Goal: Information Seeking & Learning: Learn about a topic

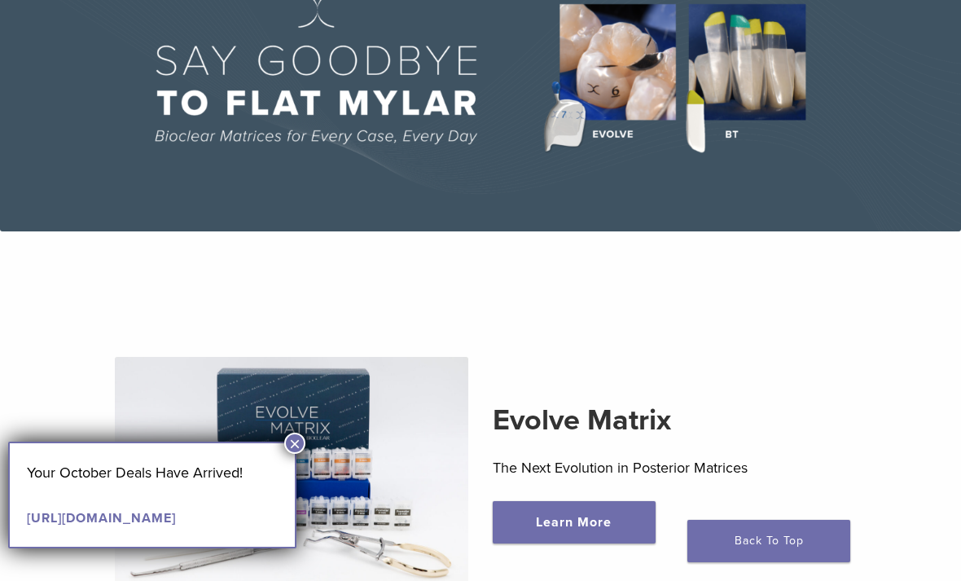
scroll to position [162, 0]
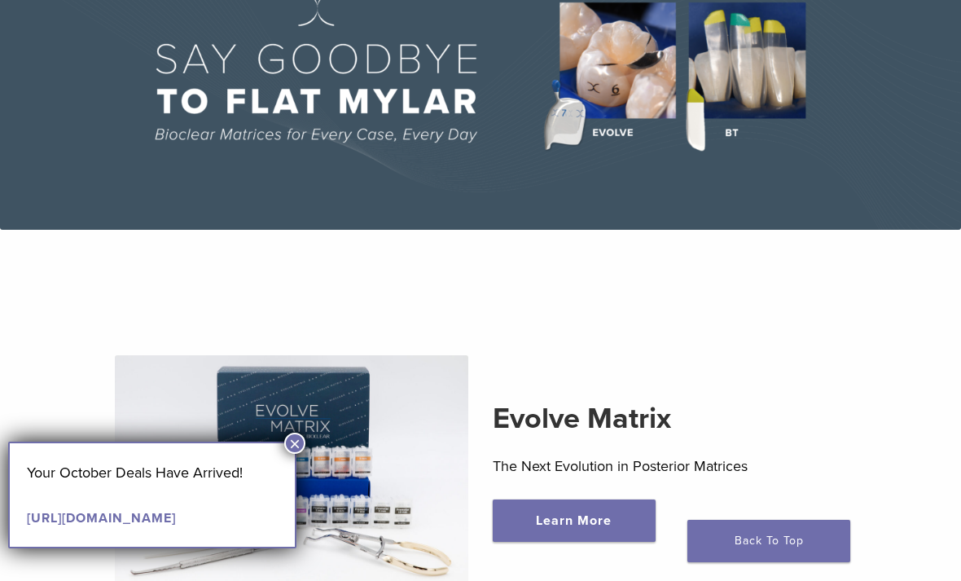
click at [295, 435] on button "×" at bounding box center [294, 443] width 21 height 21
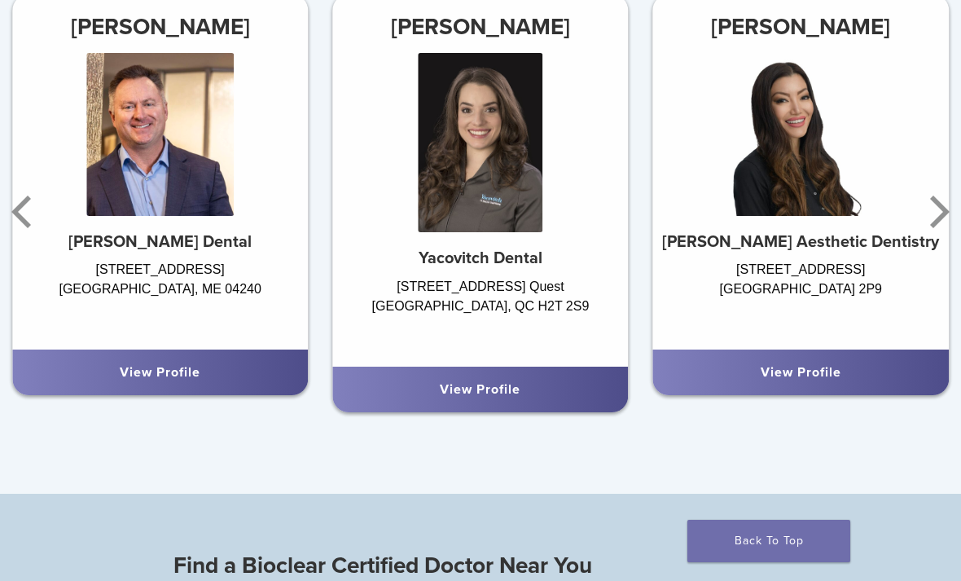
scroll to position [862, 0]
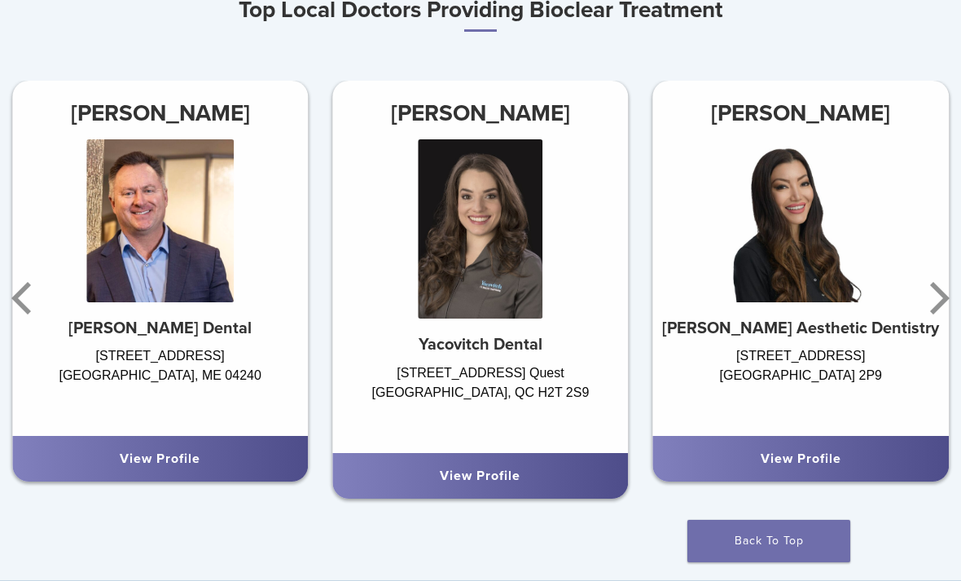
click at [939, 306] on icon "Next" at bounding box center [940, 298] width 20 height 33
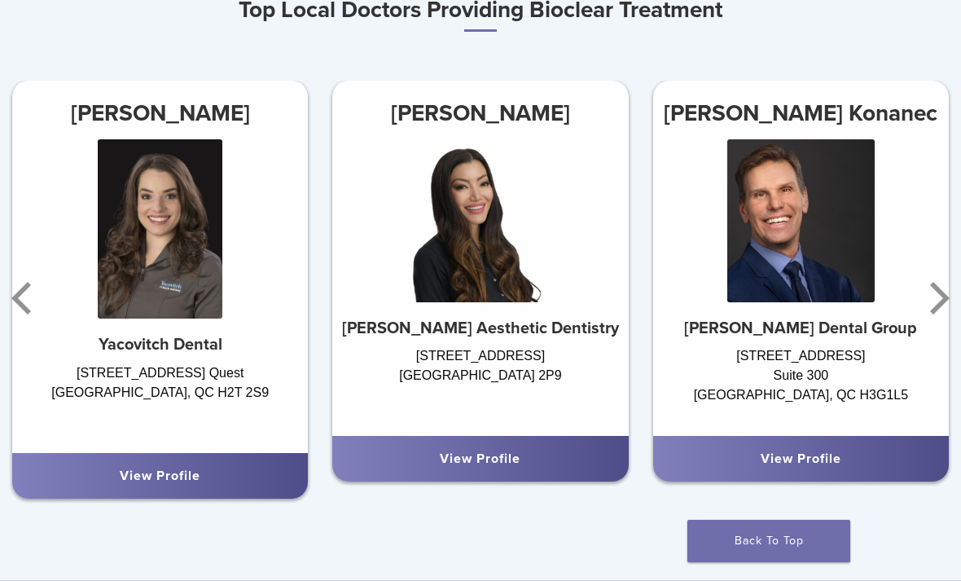
click at [936, 297] on icon "Next" at bounding box center [937, 298] width 33 height 98
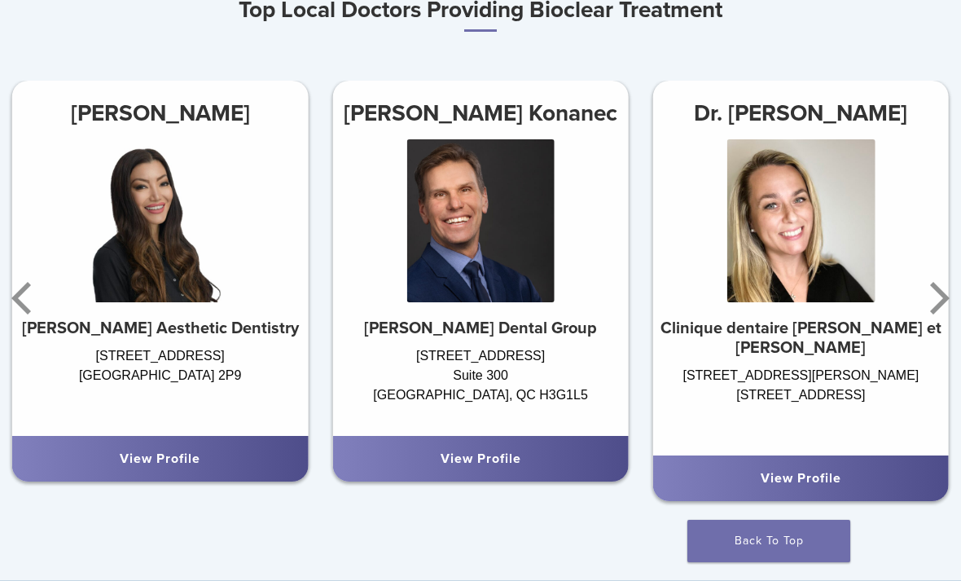
click at [937, 306] on icon "Next" at bounding box center [940, 298] width 20 height 33
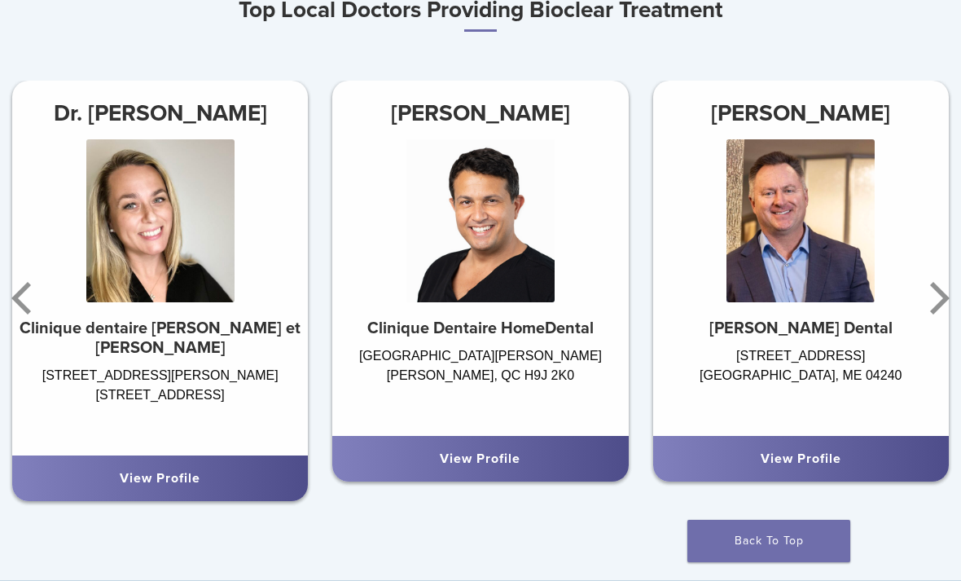
click at [943, 301] on icon "Next" at bounding box center [940, 298] width 20 height 33
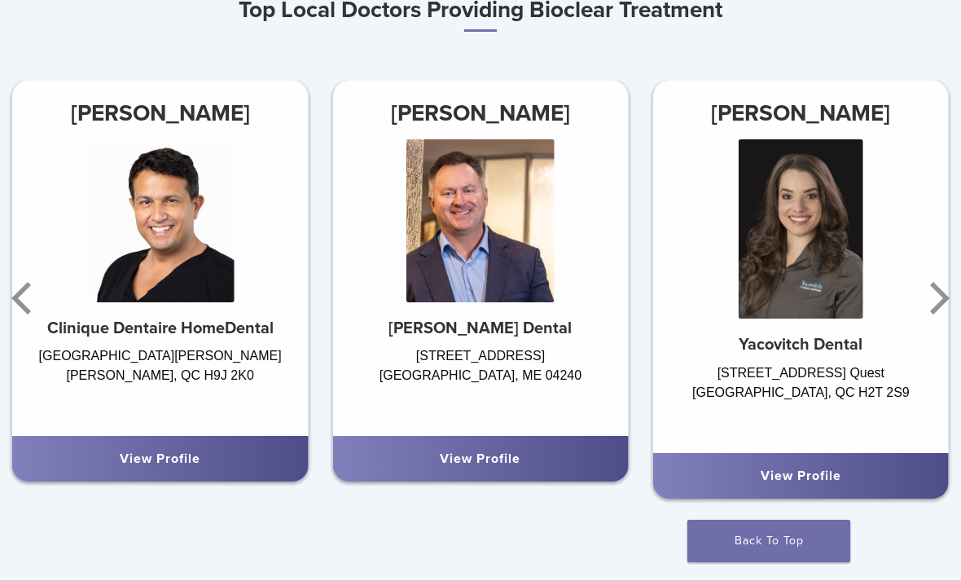
click at [183, 456] on link "View Profile" at bounding box center [160, 459] width 81 height 16
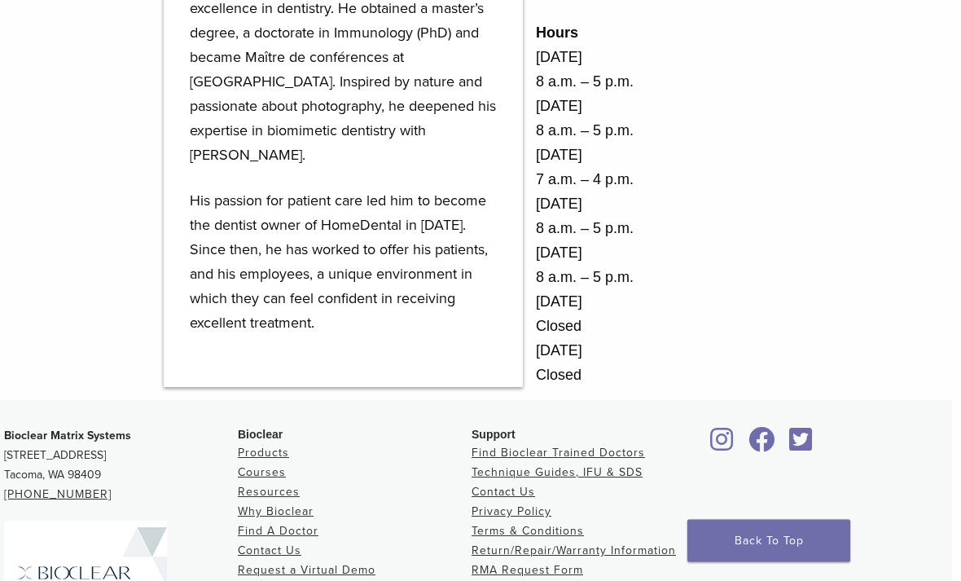
scroll to position [934, 9]
click at [287, 508] on link "Why Bioclear" at bounding box center [276, 511] width 76 height 14
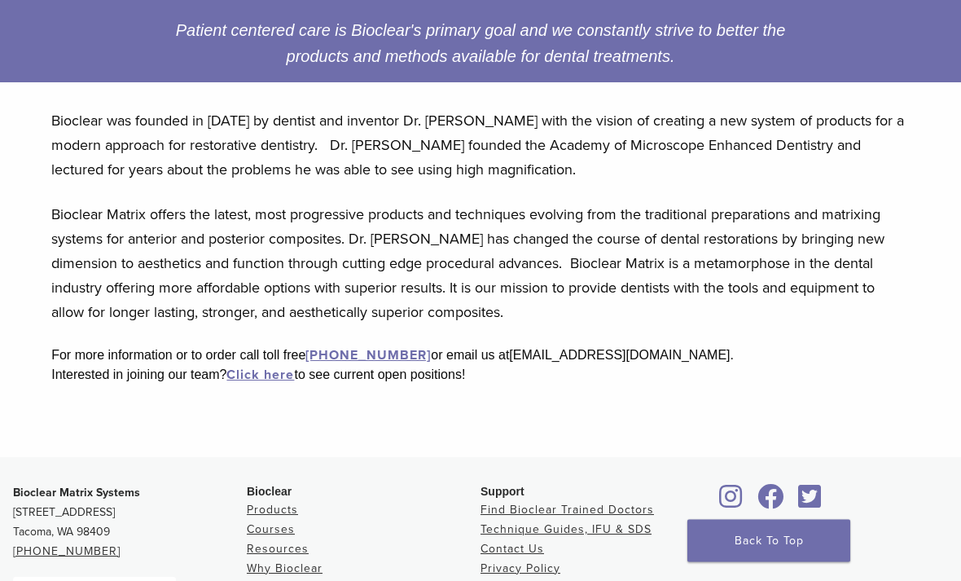
scroll to position [342, 0]
click at [940, 389] on div "Why Bioclear Progressive Methods and Products Patient centered care is Bioclear…" at bounding box center [480, 118] width 961 height 677
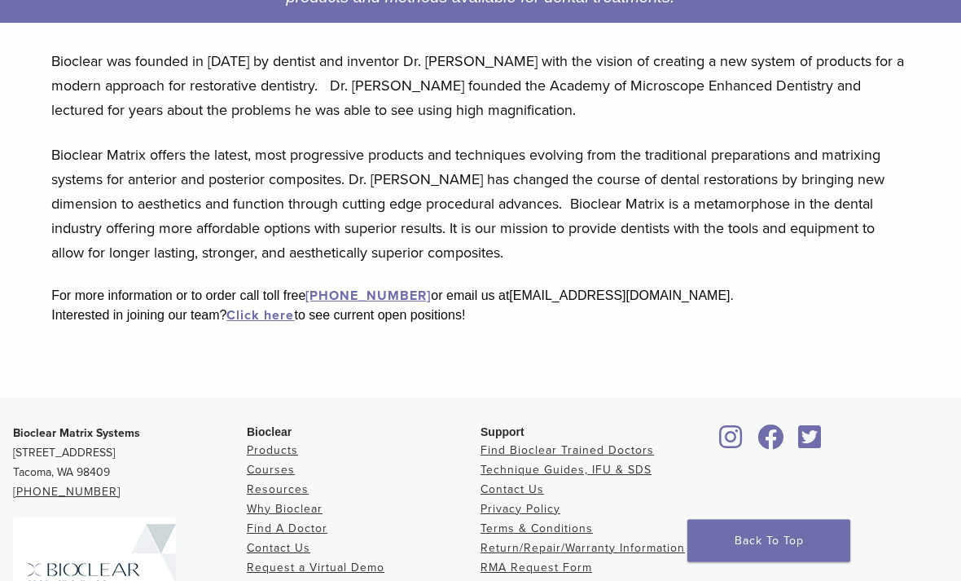
scroll to position [402, 0]
click at [281, 445] on link "Products" at bounding box center [272, 450] width 51 height 14
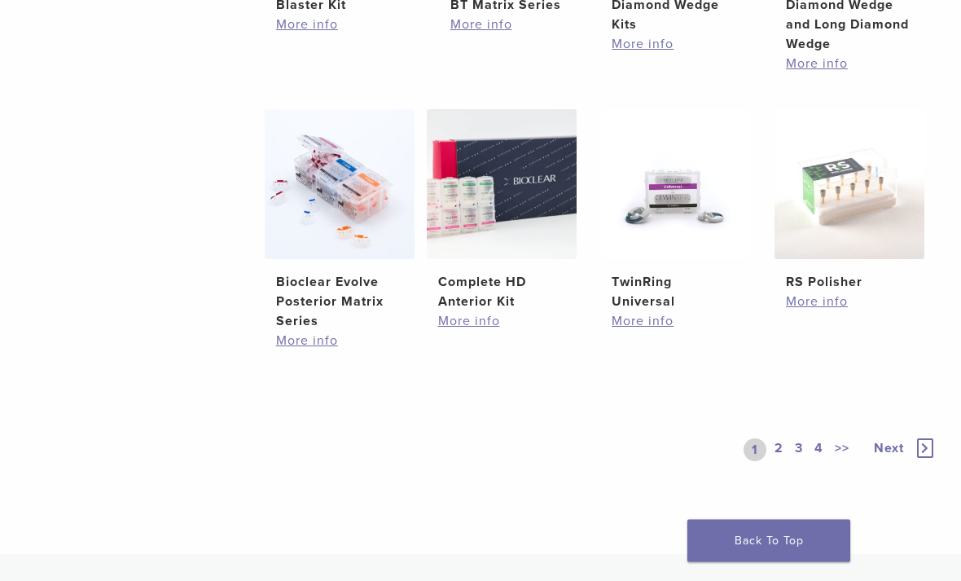
scroll to position [1044, 0]
click at [482, 363] on li "Complete HD Anterior Kit $ 329.28 More info" at bounding box center [502, 236] width 150 height 254
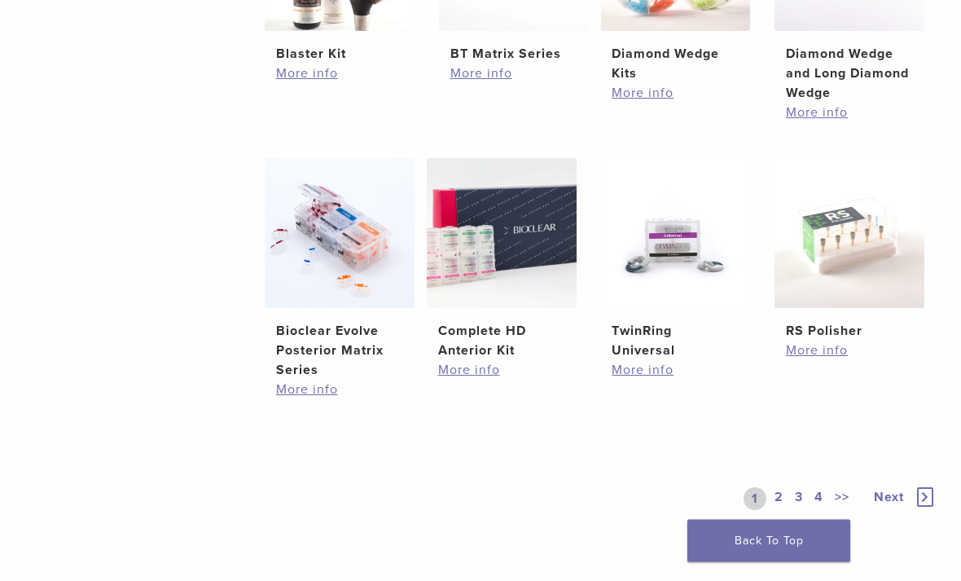
scroll to position [995, 0]
click at [478, 380] on link "More info" at bounding box center [501, 370] width 127 height 20
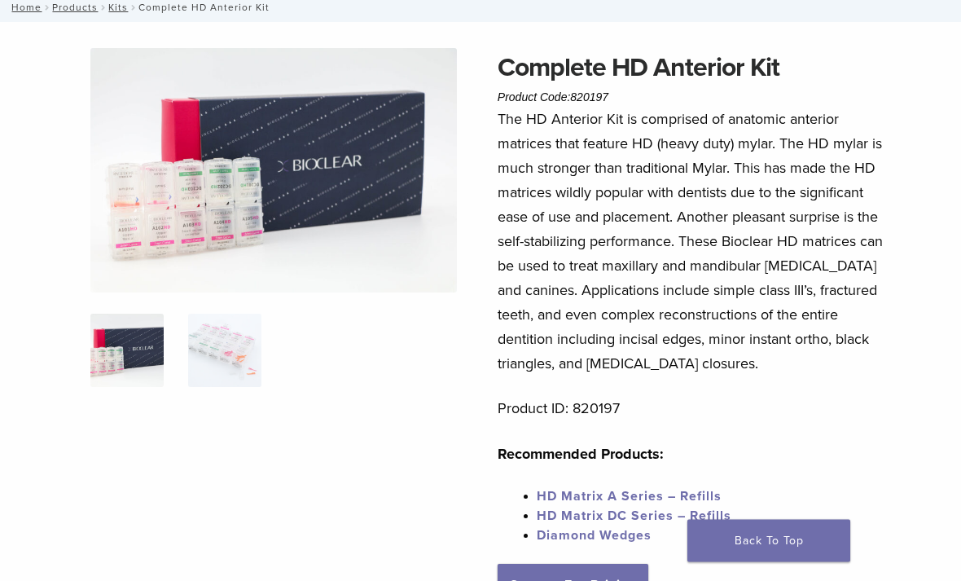
scroll to position [102, 0]
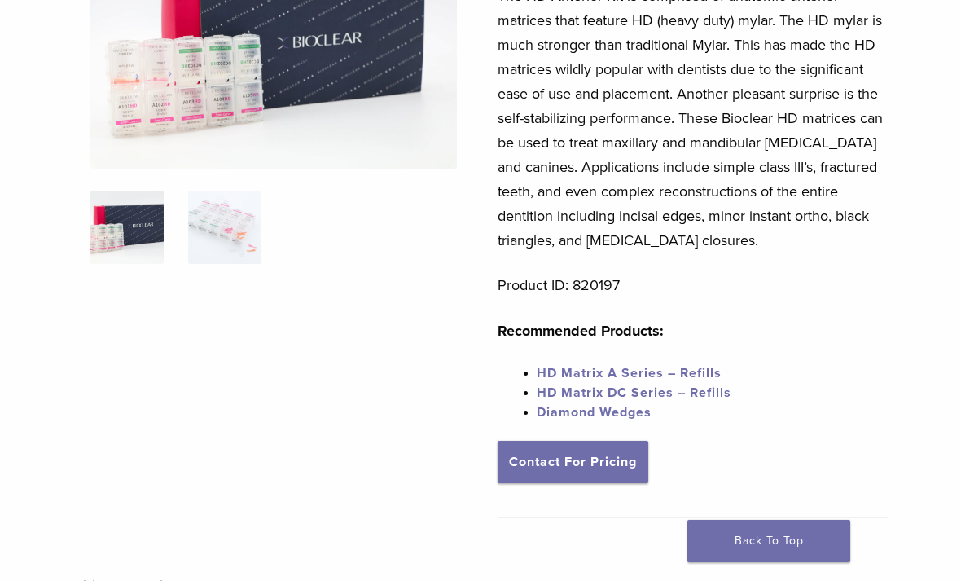
click at [602, 416] on link "Diamond Wedges" at bounding box center [594, 412] width 115 height 16
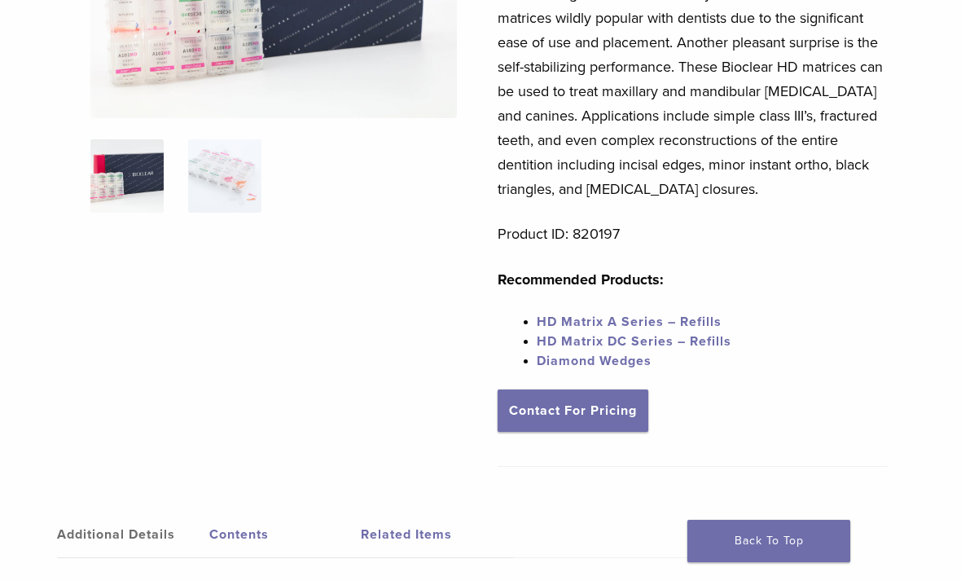
scroll to position [275, 0]
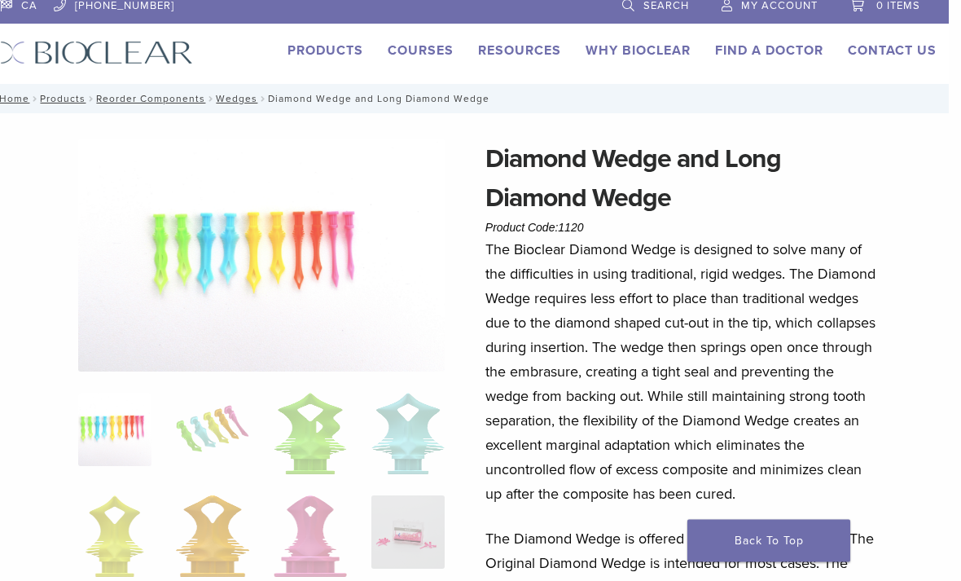
scroll to position [0, 12]
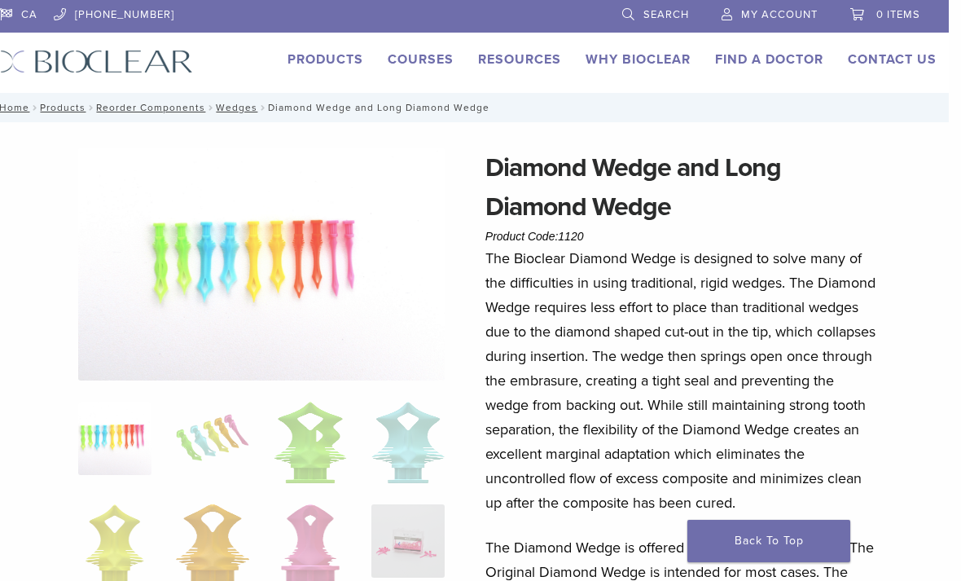
click at [619, 63] on link "Why Bioclear" at bounding box center [638, 59] width 105 height 16
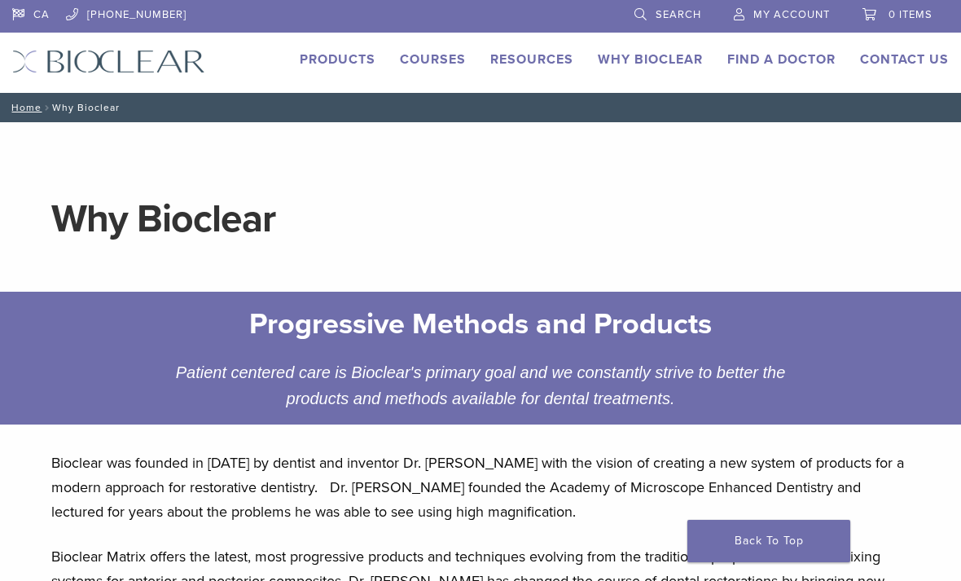
click at [327, 63] on link "Products" at bounding box center [338, 59] width 76 height 16
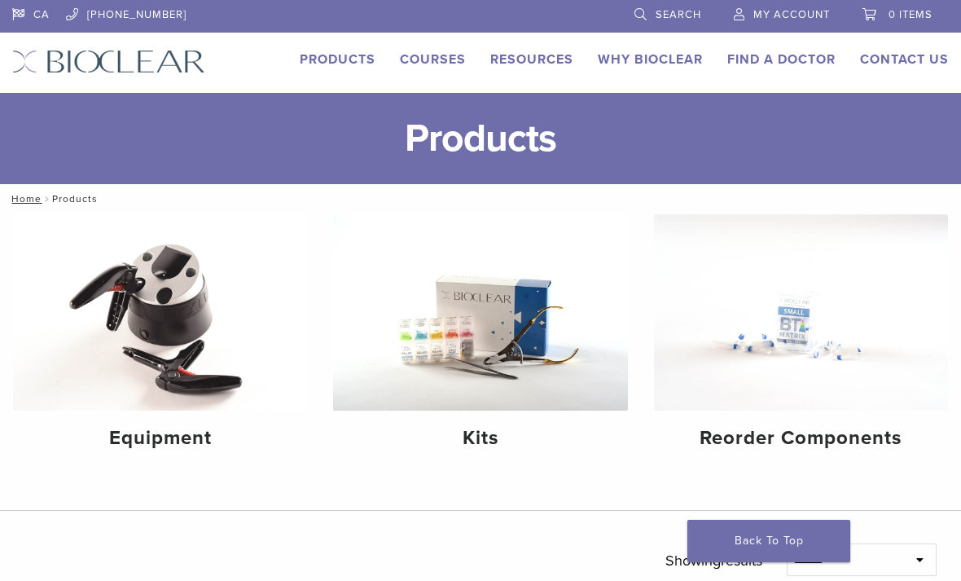
click at [657, 59] on link "Why Bioclear" at bounding box center [650, 59] width 105 height 16
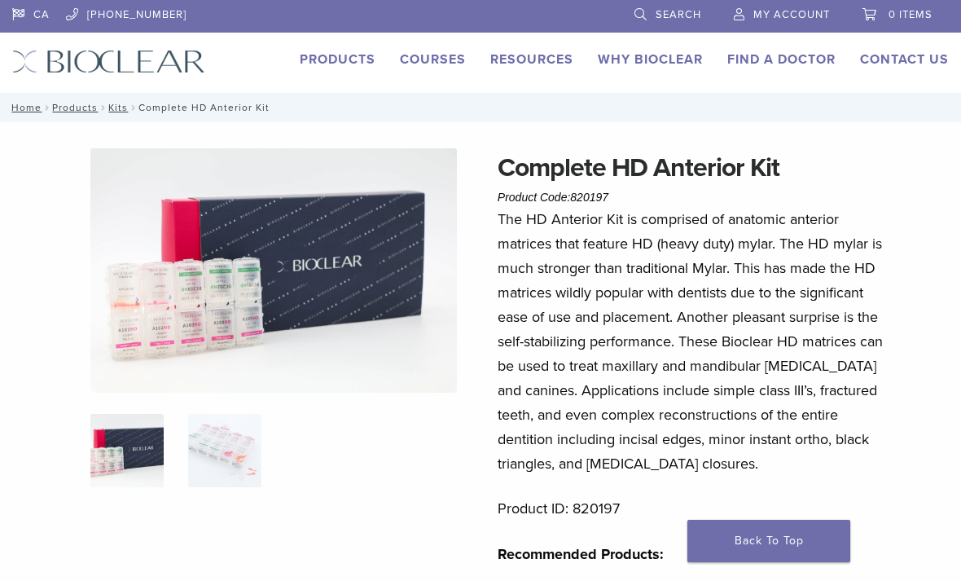
scroll to position [275, 0]
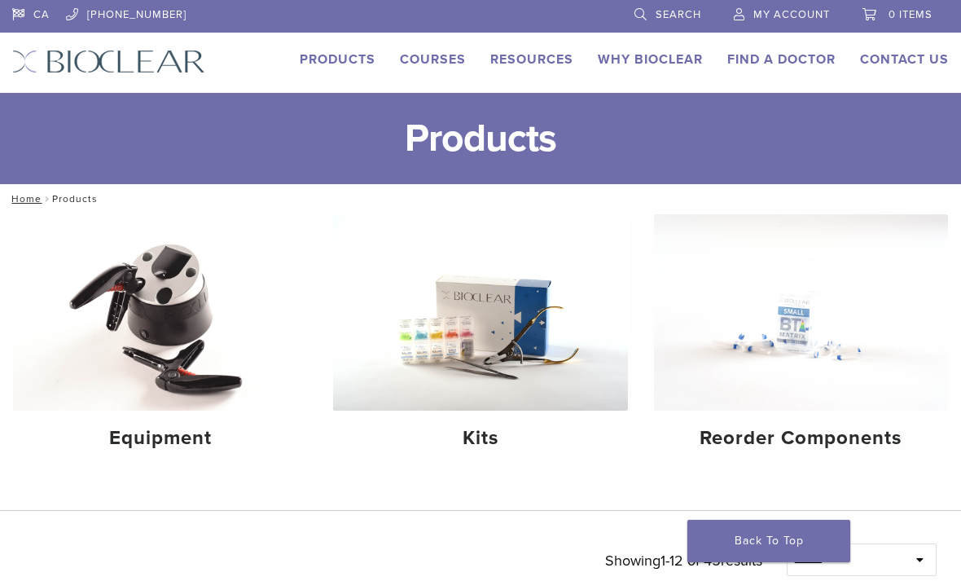
scroll to position [995, 0]
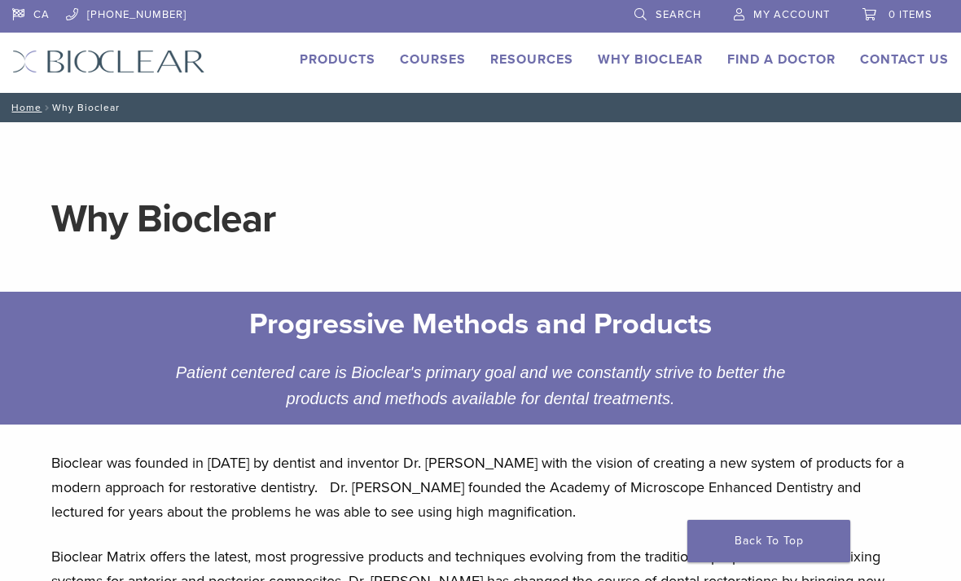
scroll to position [454, 0]
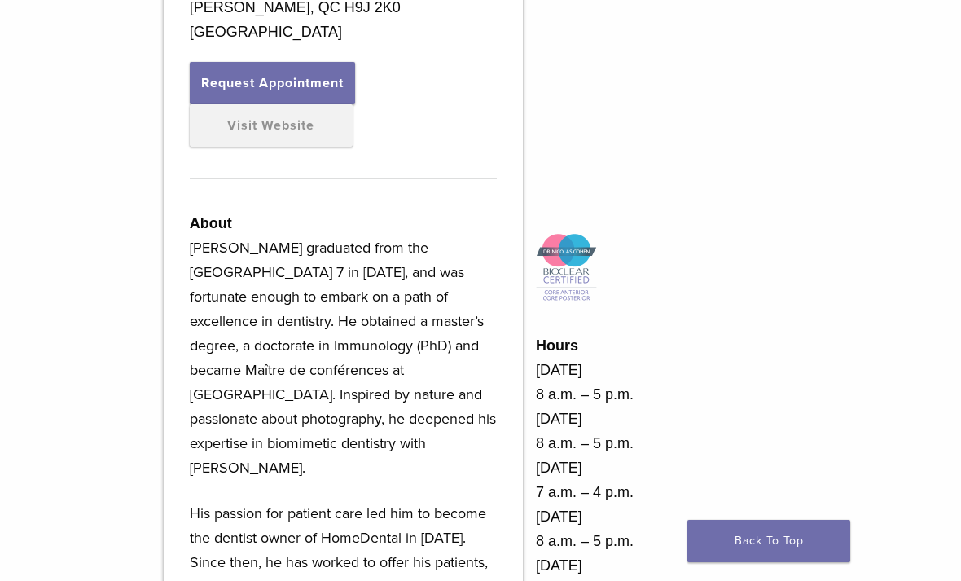
scroll to position [608, 9]
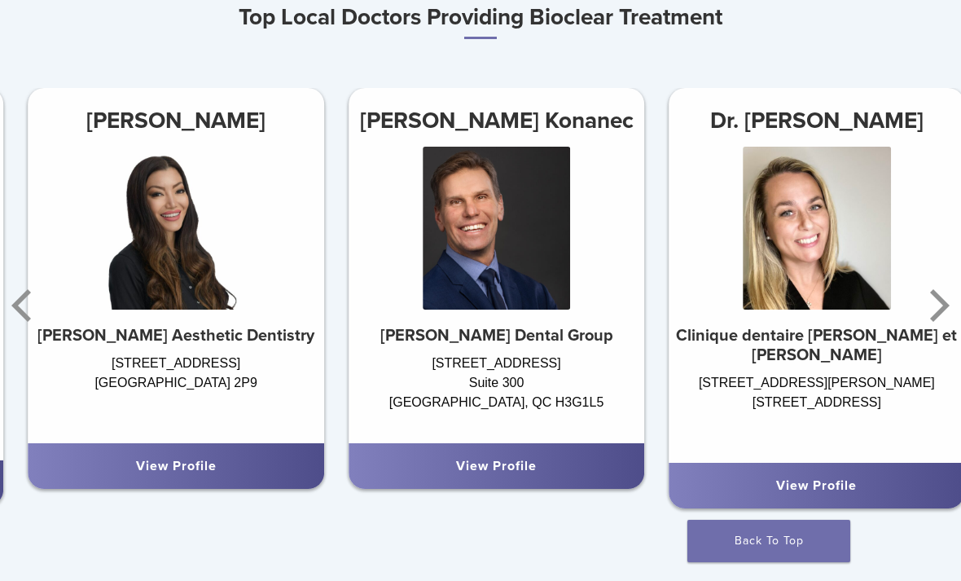
scroll to position [854, 0]
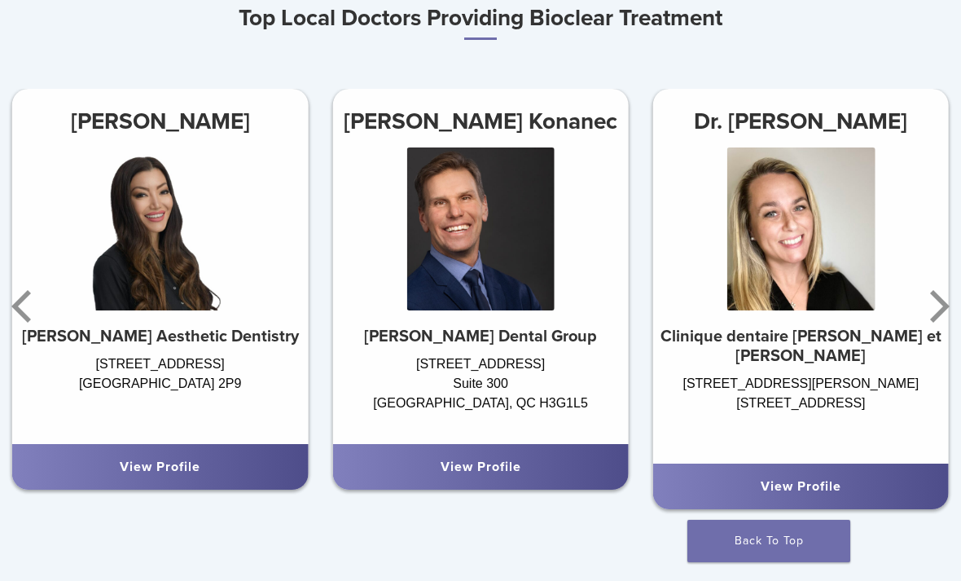
click at [928, 298] on icon "Next" at bounding box center [937, 306] width 33 height 98
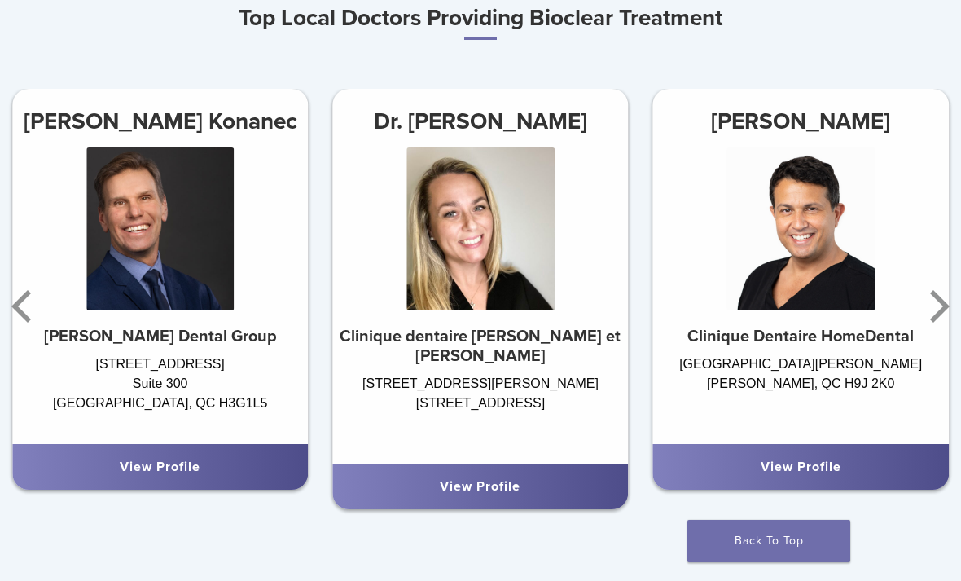
click at [935, 292] on icon "Next" at bounding box center [940, 306] width 20 height 33
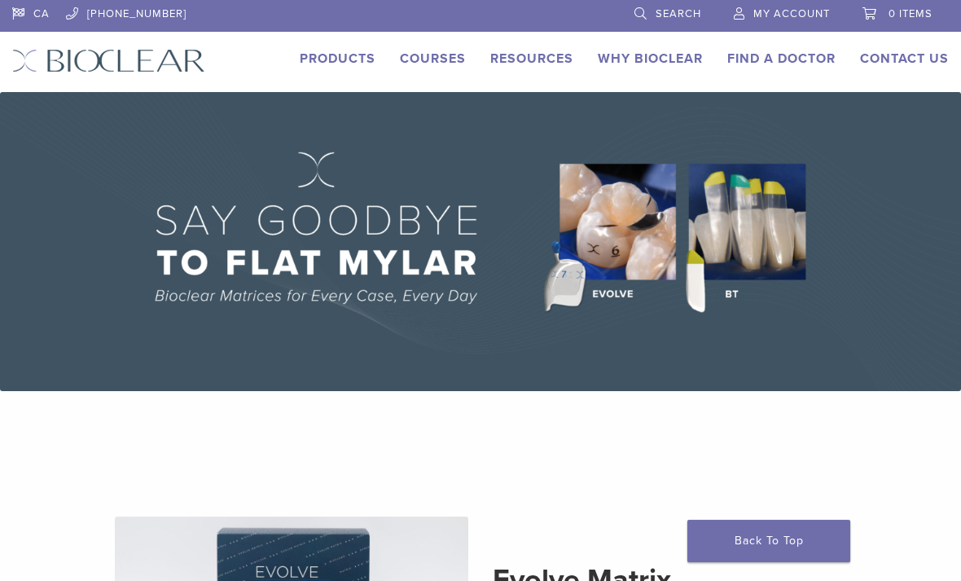
scroll to position [0, 0]
